Goal: Find specific page/section: Find specific page/section

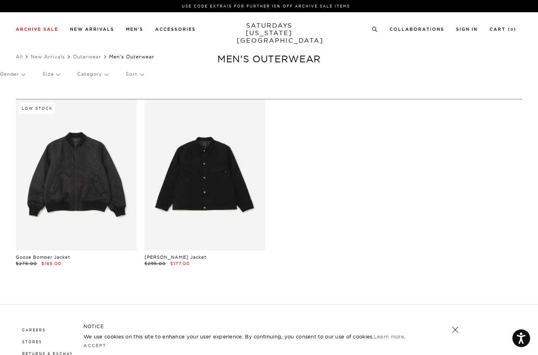
click at [217, 174] on link at bounding box center [205, 174] width 121 height 151
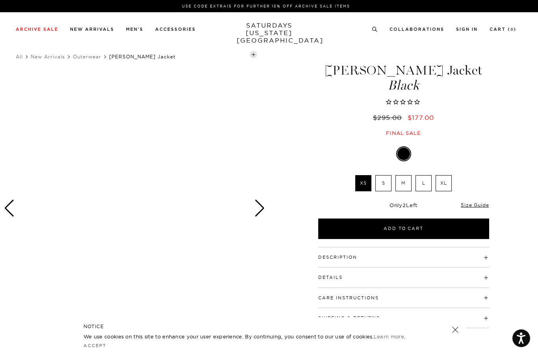
click at [82, 58] on link "Outerwear" at bounding box center [87, 57] width 28 height 6
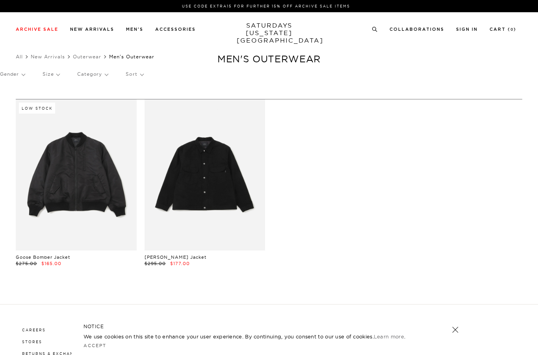
click at [48, 56] on link "New Arrivals" at bounding box center [48, 57] width 34 height 6
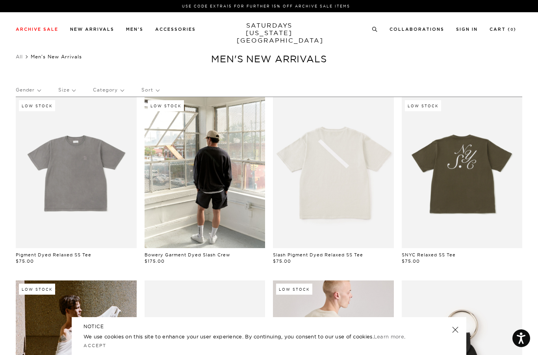
click at [17, 58] on link "All" at bounding box center [19, 57] width 7 height 6
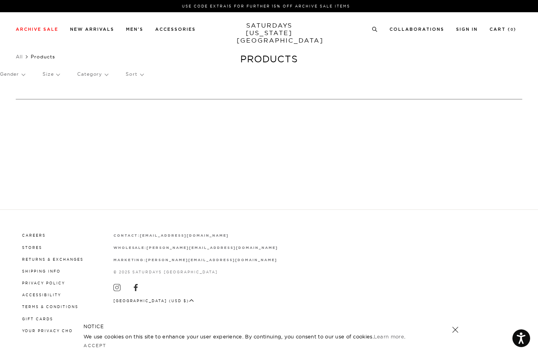
click at [96, 69] on p "Category" at bounding box center [92, 74] width 31 height 18
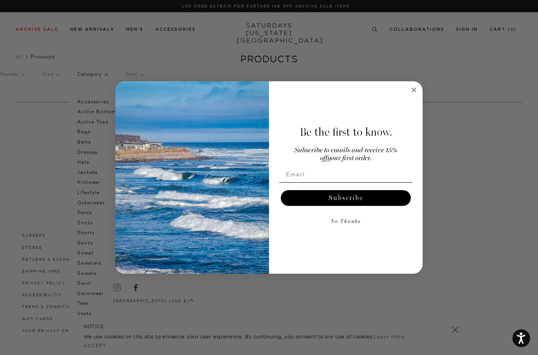
click at [412, 99] on div "Be the first to know. Subscribe to emails and receive 15% off your first order.…" at bounding box center [342, 177] width 146 height 177
click at [411, 96] on div "Be the first to know. Subscribe to emails and receive 15% off your first order.…" at bounding box center [342, 177] width 146 height 177
click at [416, 94] on circle "Close dialog" at bounding box center [414, 90] width 9 height 9
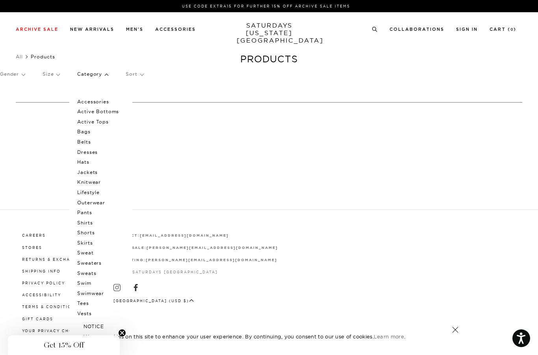
click at [101, 202] on p "Outerwear" at bounding box center [100, 202] width 47 height 10
